Goal: Find contact information: Obtain details needed to contact an individual or organization

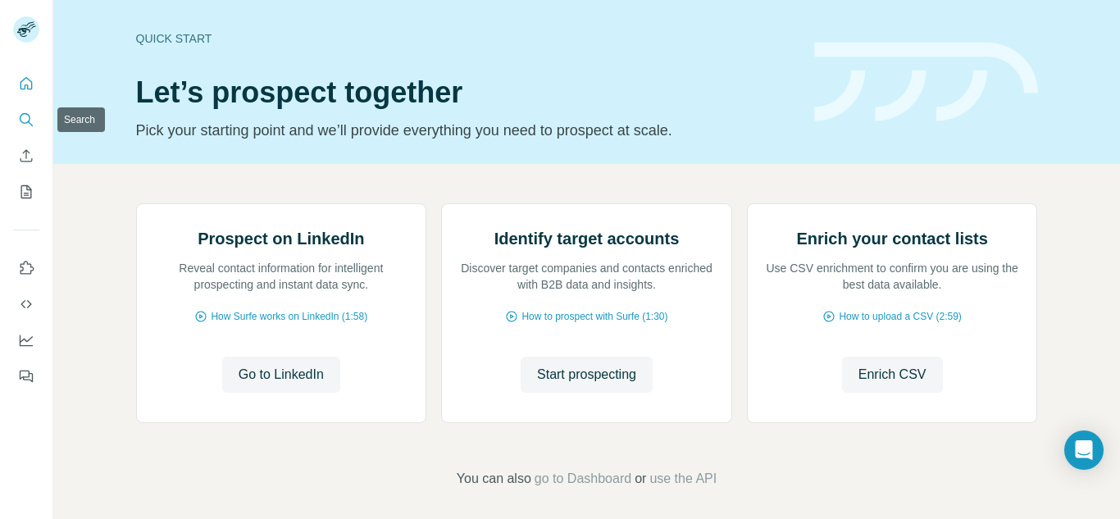
click at [18, 112] on icon "Search" at bounding box center [26, 119] width 16 height 16
click at [34, 120] on icon "Search" at bounding box center [26, 119] width 16 height 16
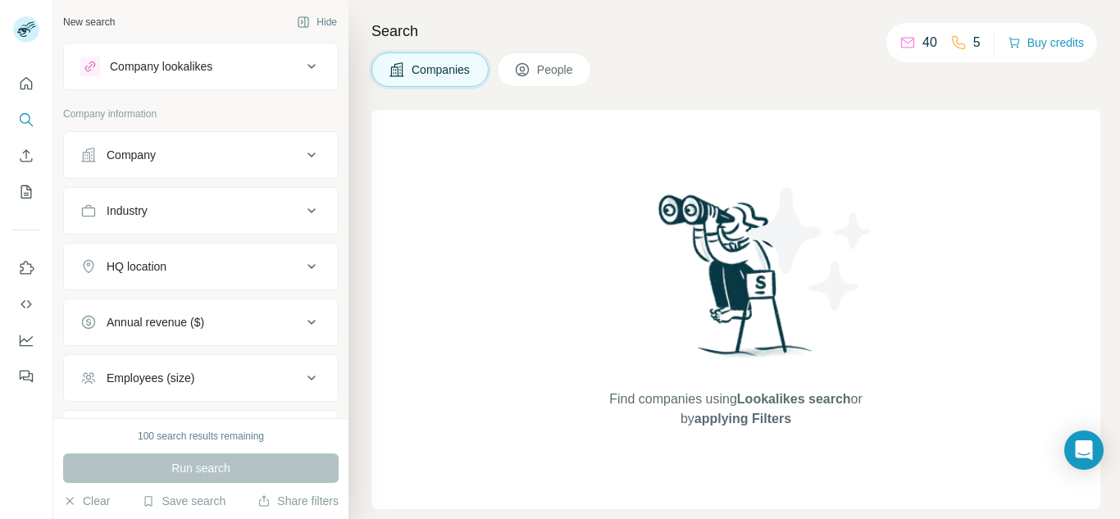
click at [140, 153] on div "Company" at bounding box center [131, 155] width 49 height 16
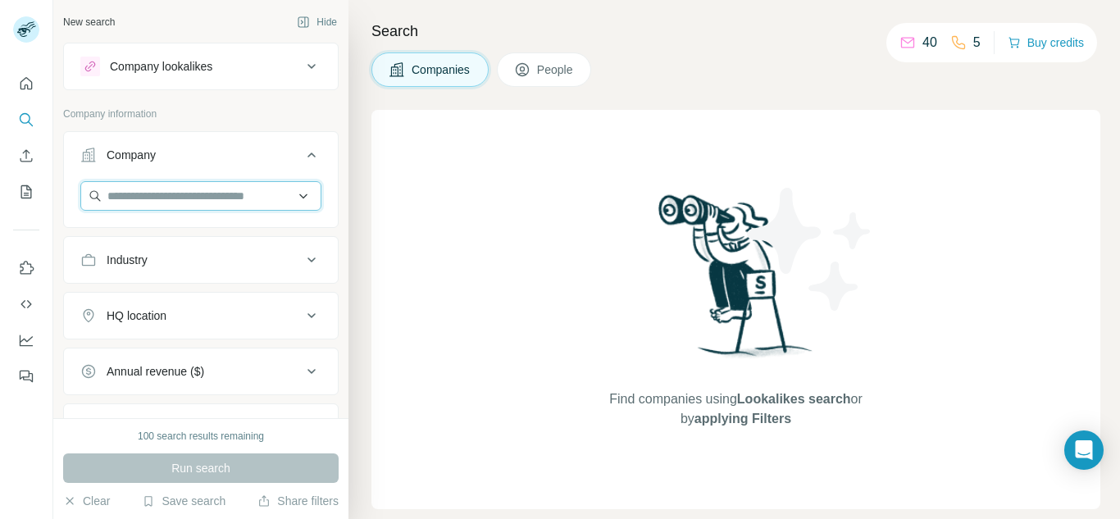
click at [148, 184] on input "text" at bounding box center [200, 196] width 241 height 30
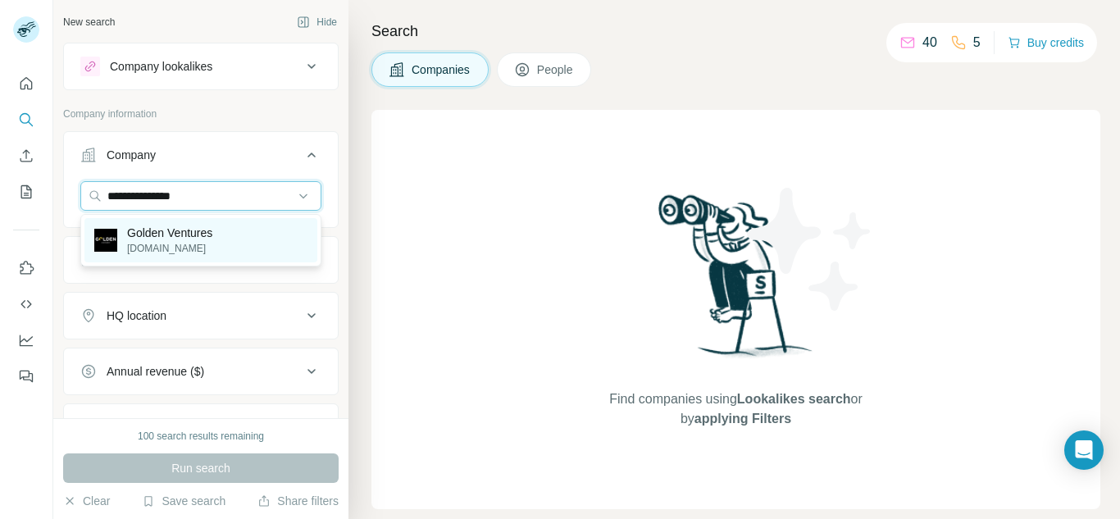
type input "**********"
click at [164, 244] on p "[DOMAIN_NAME]" at bounding box center [169, 248] width 85 height 15
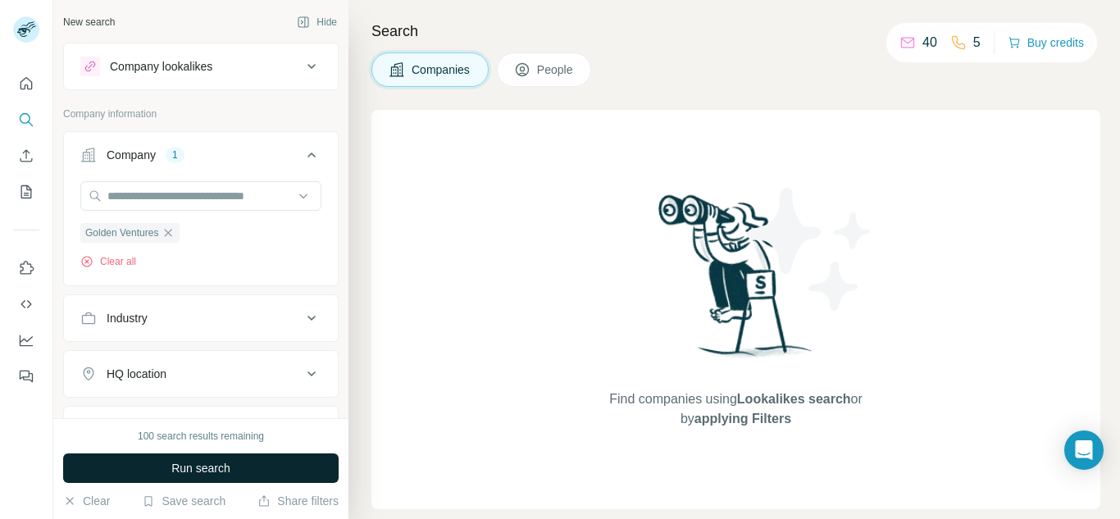
click at [226, 466] on span "Run search" at bounding box center [200, 468] width 59 height 16
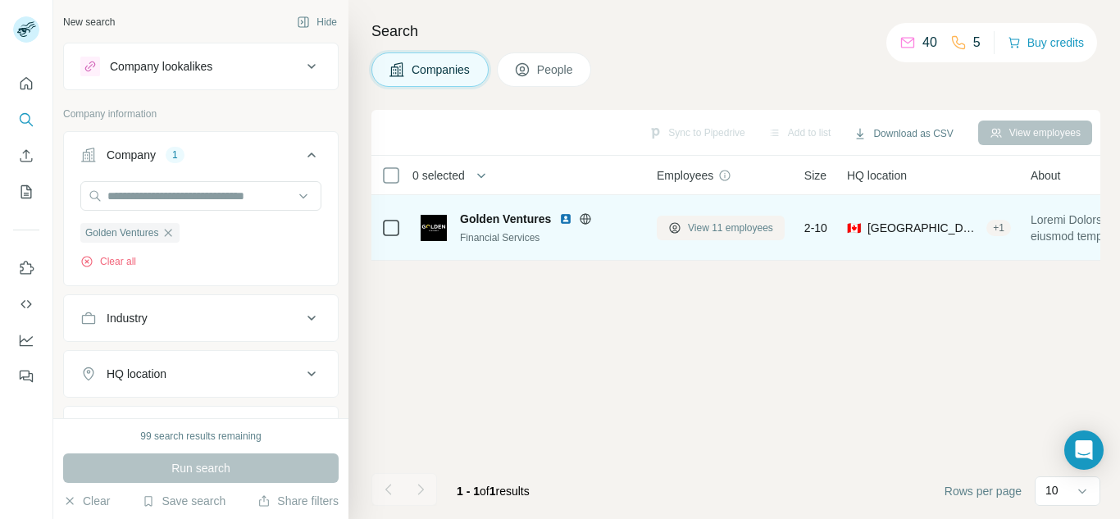
click at [738, 235] on button "View 11 employees" at bounding box center [721, 228] width 128 height 25
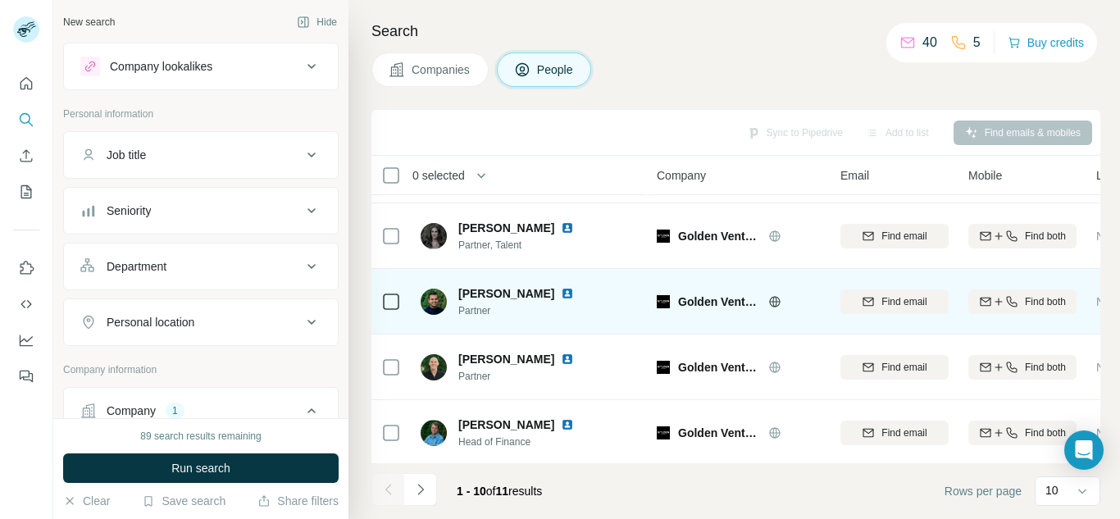
scroll to position [99, 0]
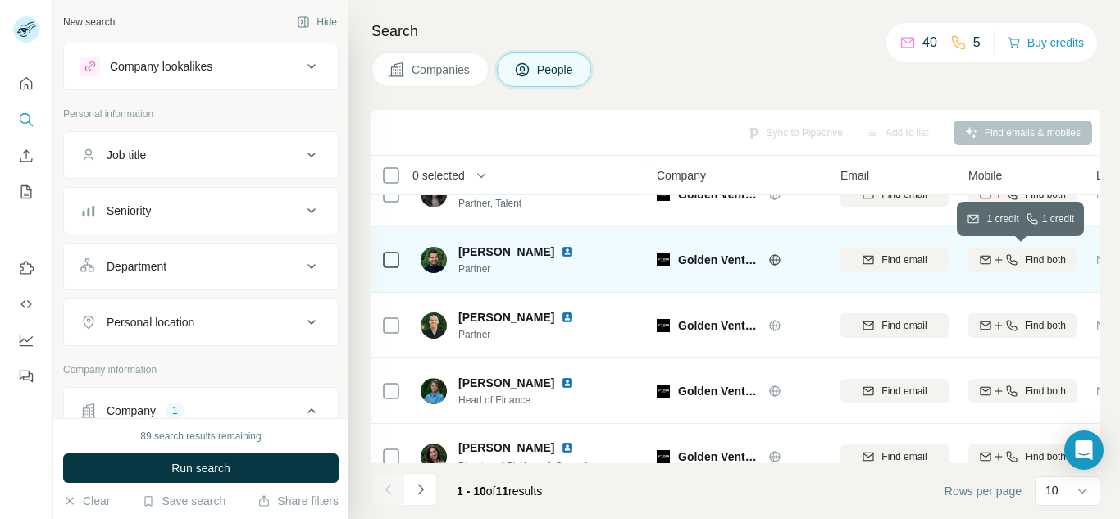
click at [1054, 266] on span "Find both" at bounding box center [1045, 259] width 41 height 15
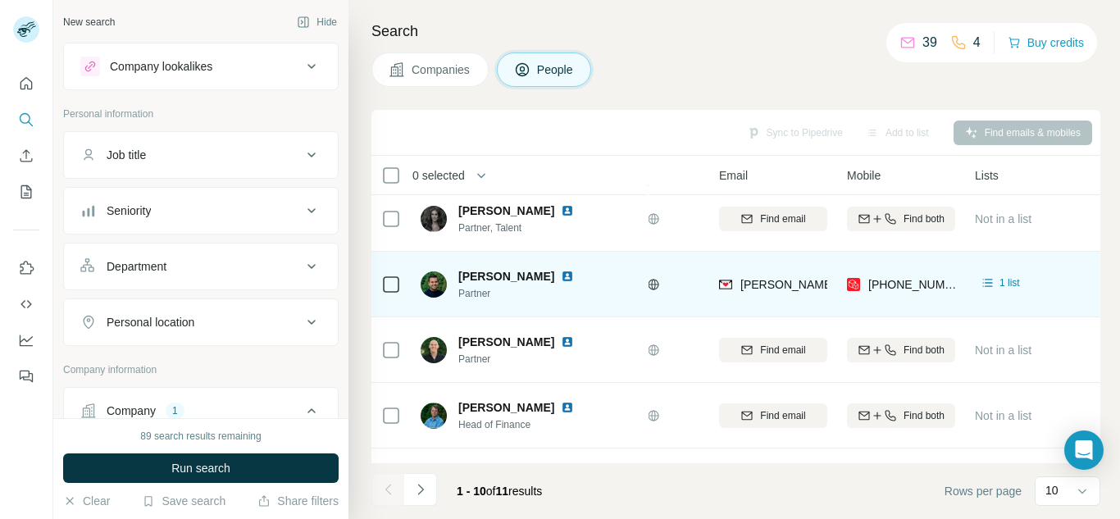
scroll to position [75, 160]
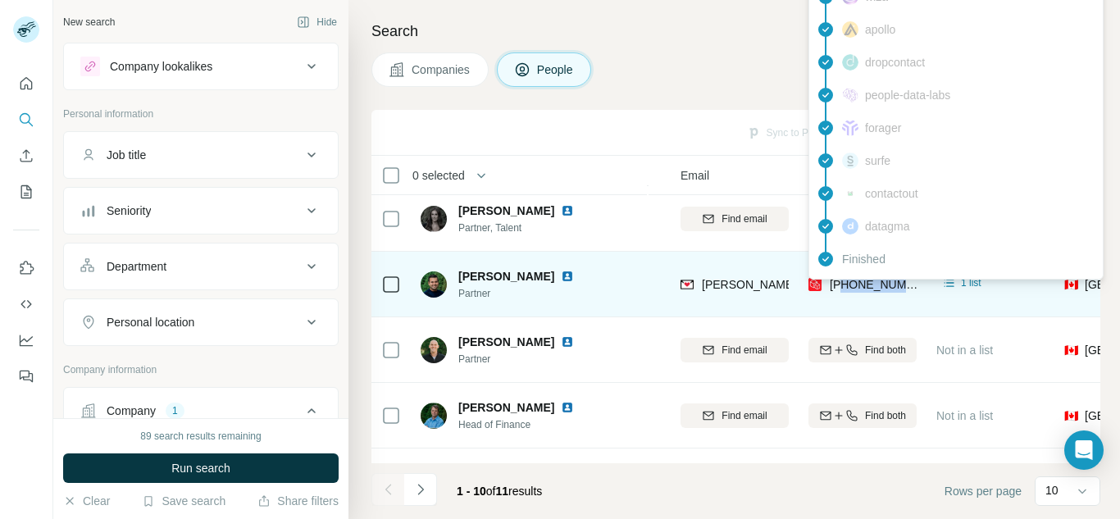
drag, startPoint x: 917, startPoint y: 288, endPoint x: 841, endPoint y: 282, distance: 76.4
click at [841, 282] on td "[PHONE_NUMBER]" at bounding box center [862, 285] width 128 height 66
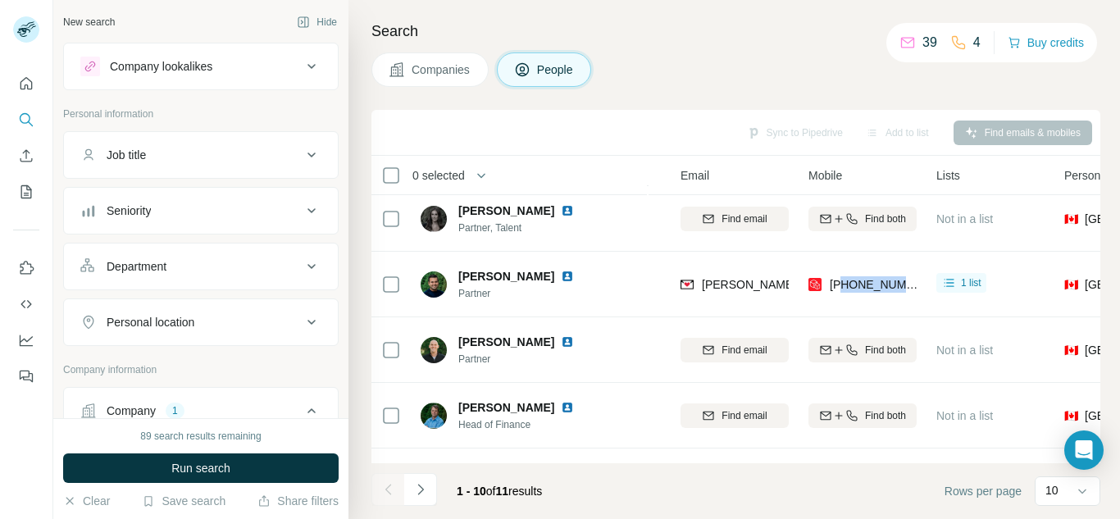
copy span "4168049197"
